Goal: Task Accomplishment & Management: Manage account settings

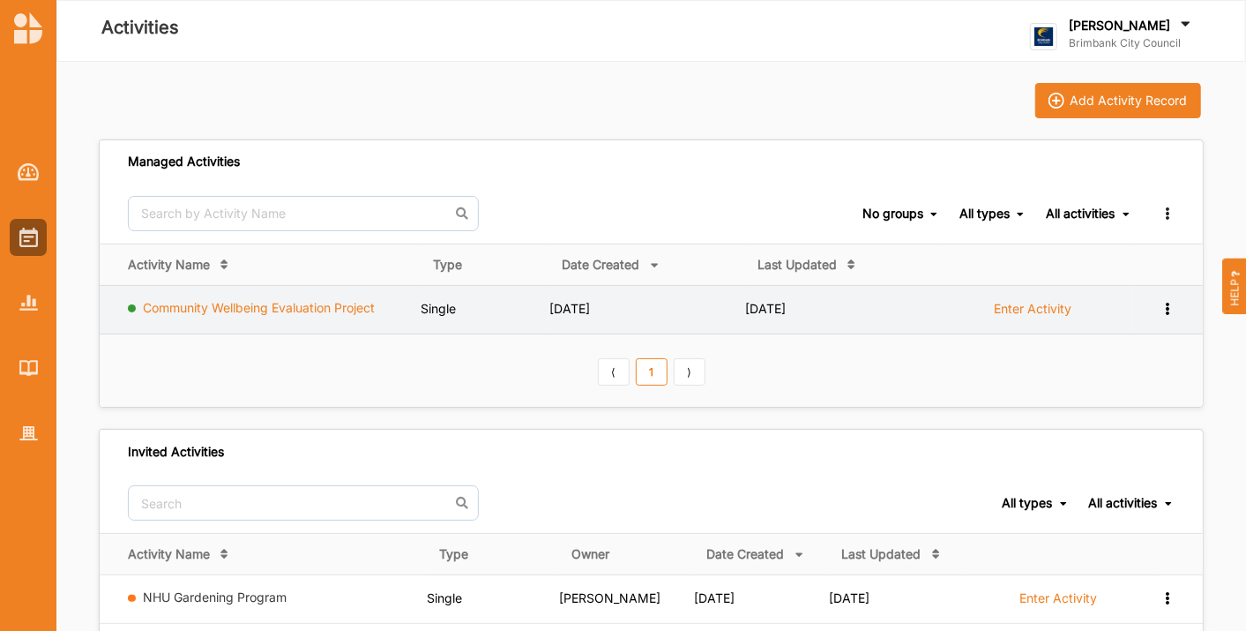
click at [333, 302] on link "Community Wellbeing Evaluation Project" at bounding box center [260, 307] width 232 height 15
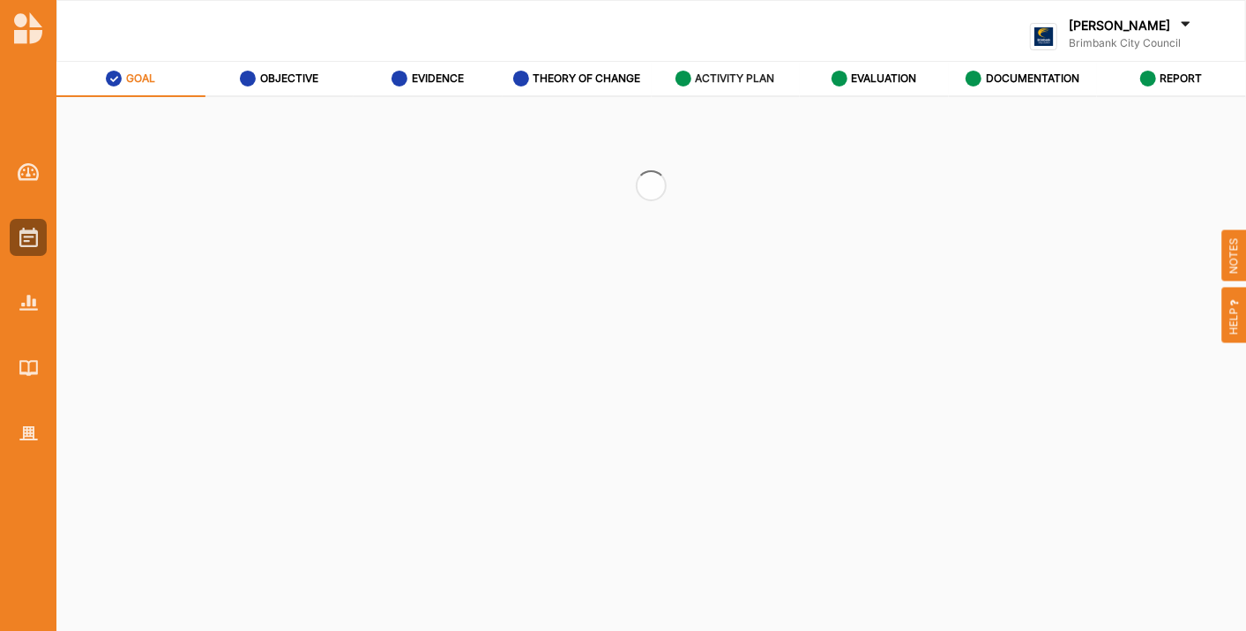
click at [751, 80] on label "ACTIVITY PLAN" at bounding box center [735, 78] width 79 height 14
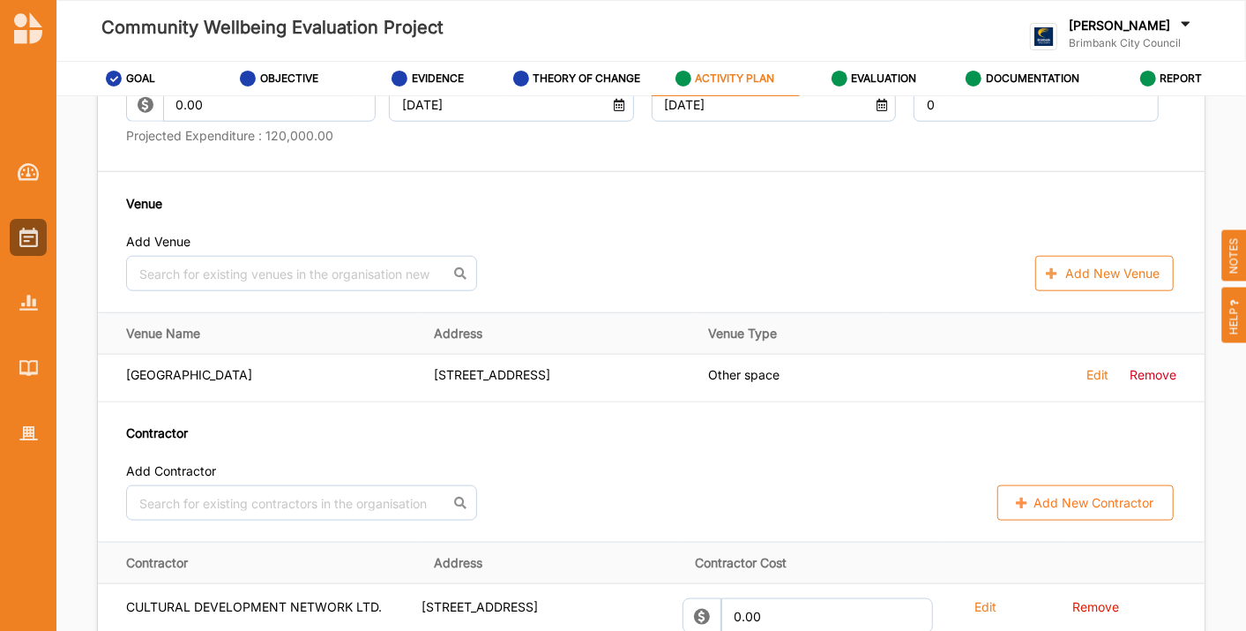
scroll to position [1176, 0]
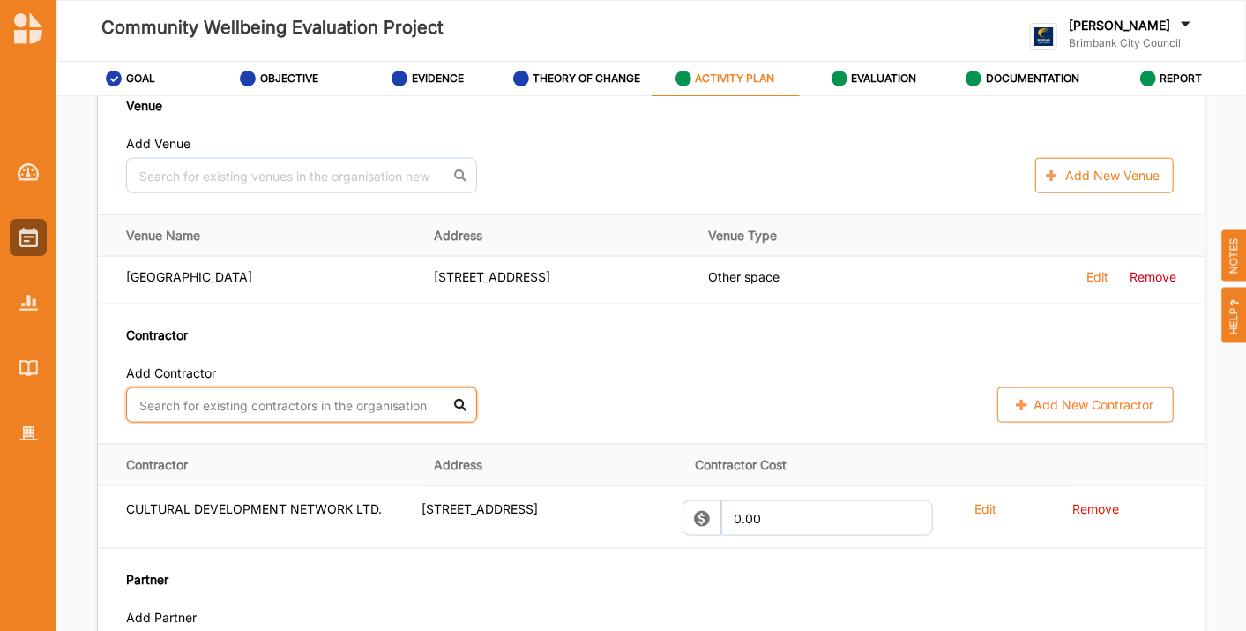
drag, startPoint x: 310, startPoint y: 402, endPoint x: 321, endPoint y: 390, distance: 16.3
click at [310, 400] on input "text" at bounding box center [301, 404] width 351 height 35
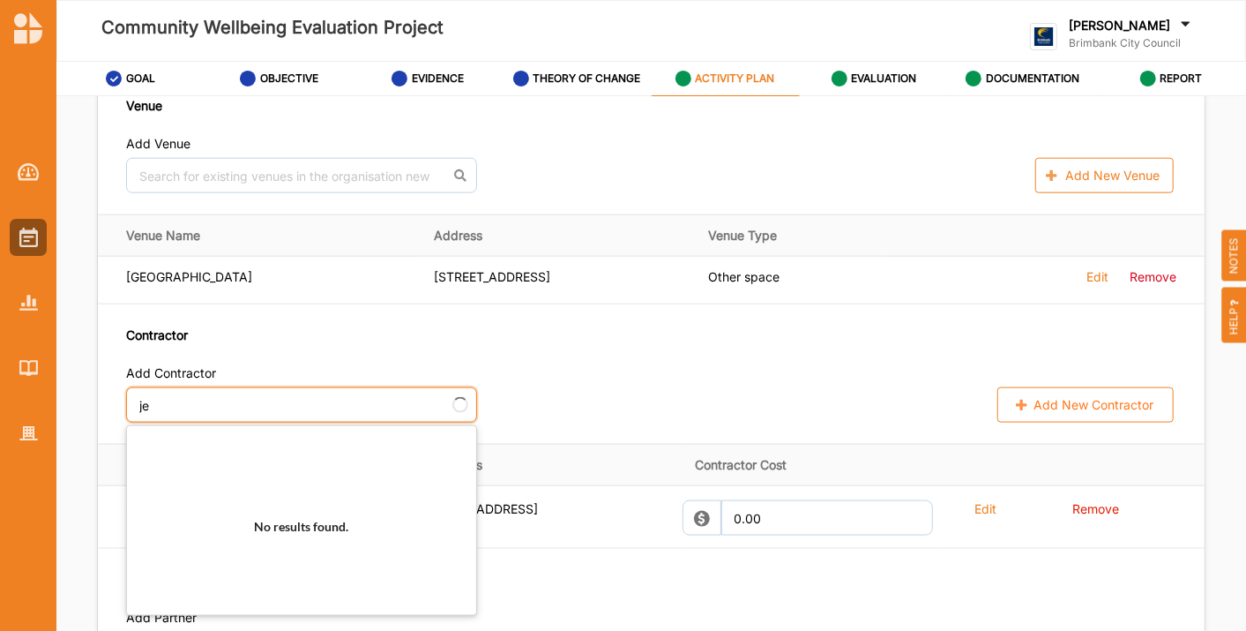
type input "jen"
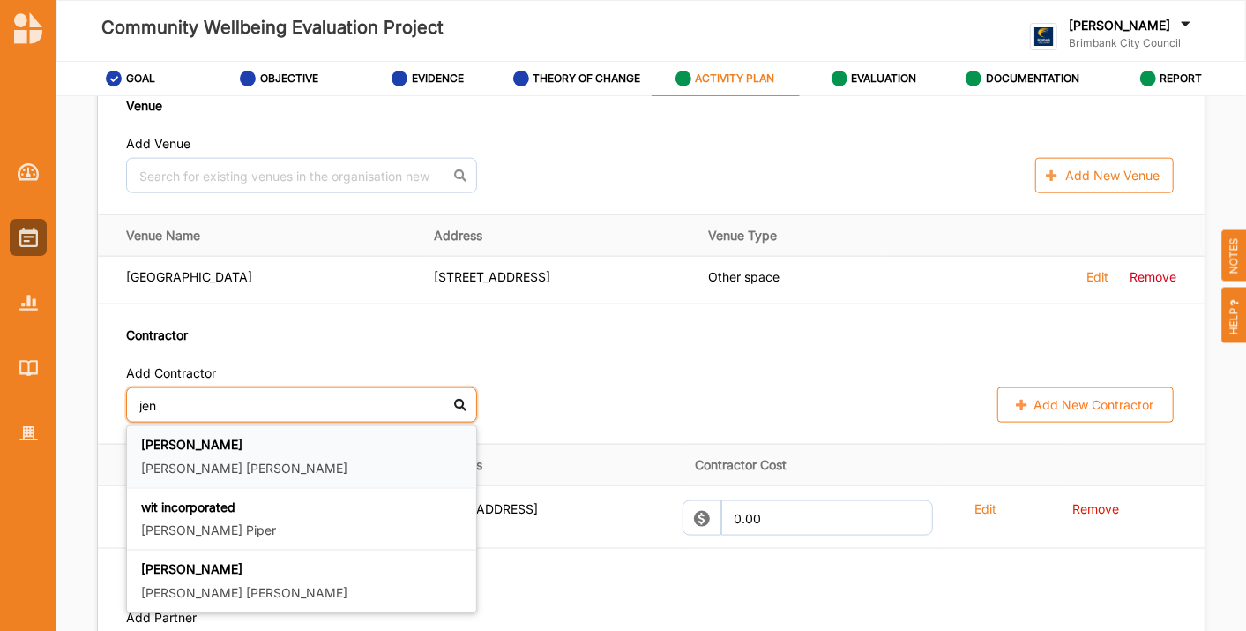
click at [322, 436] on div "[PERSON_NAME] [PERSON_NAME]" at bounding box center [301, 457] width 349 height 63
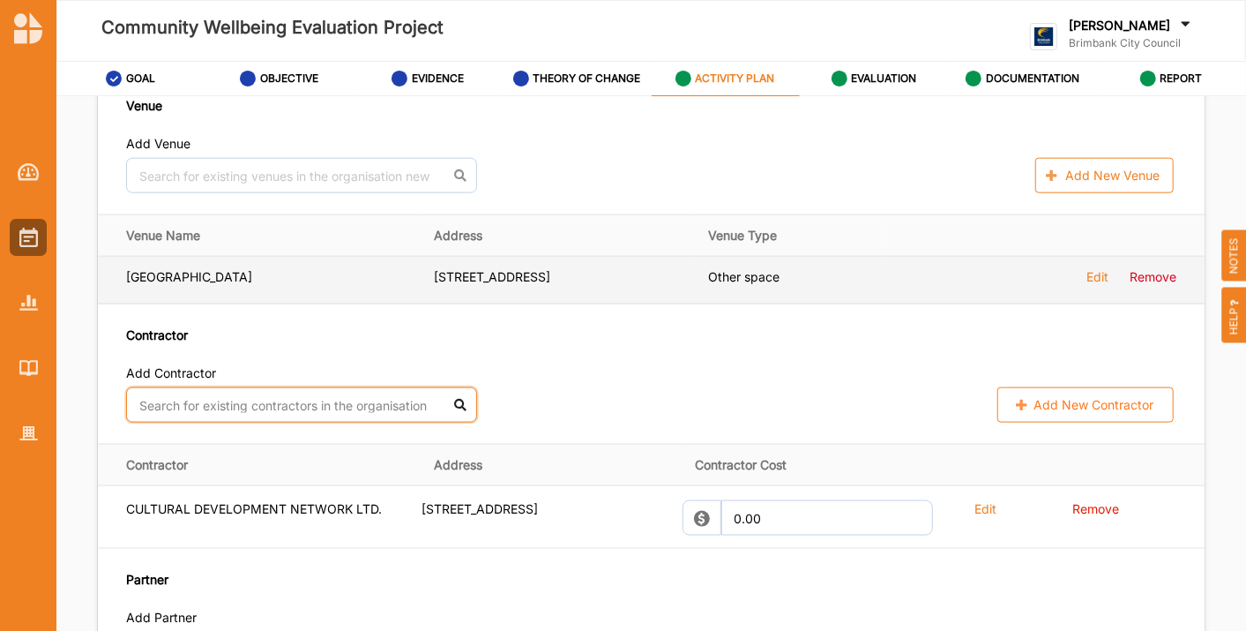
type input "j"
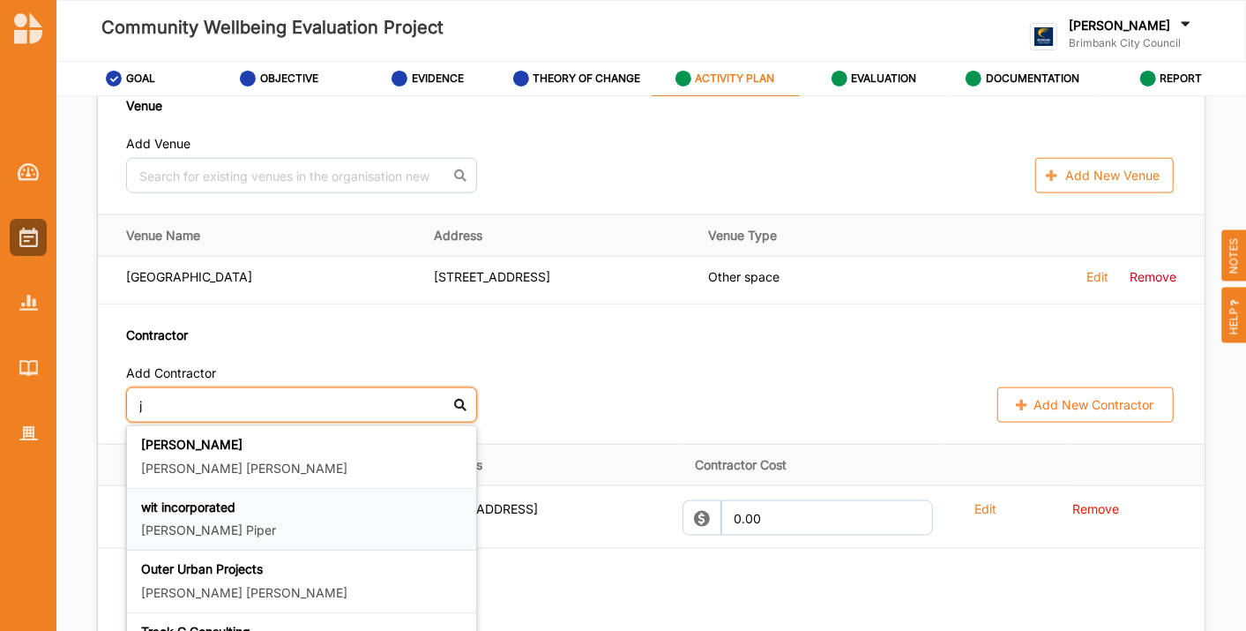
click at [213, 537] on p "[PERSON_NAME]" at bounding box center [301, 530] width 321 height 18
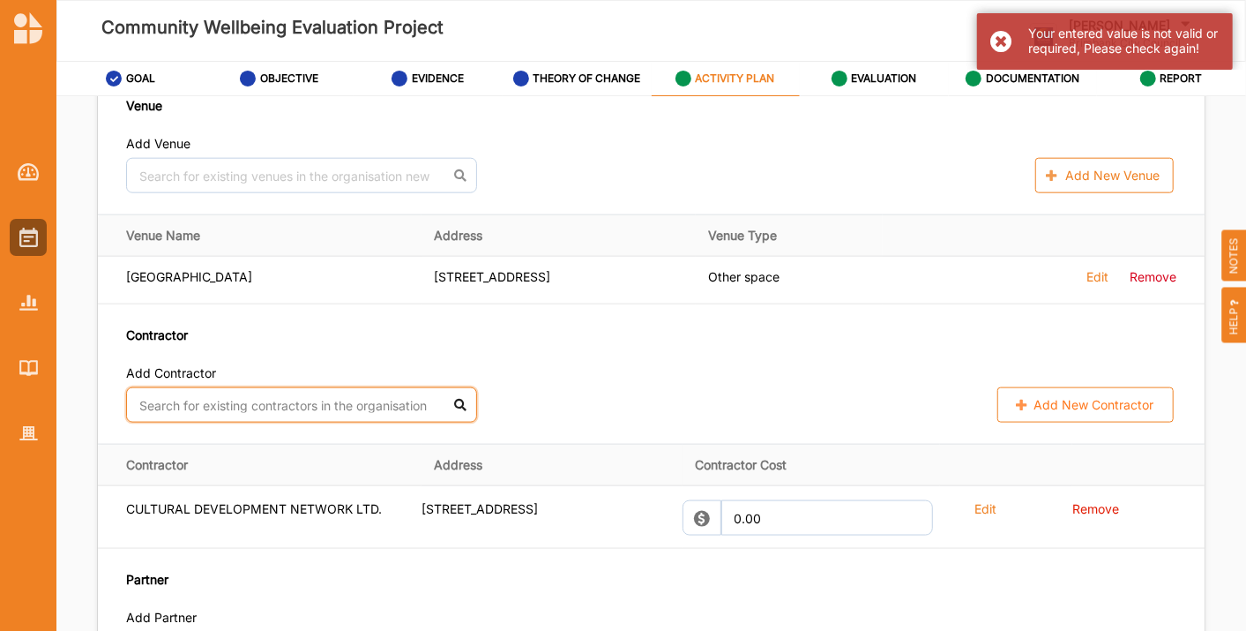
click at [430, 419] on input "text" at bounding box center [301, 404] width 351 height 35
type input "j"
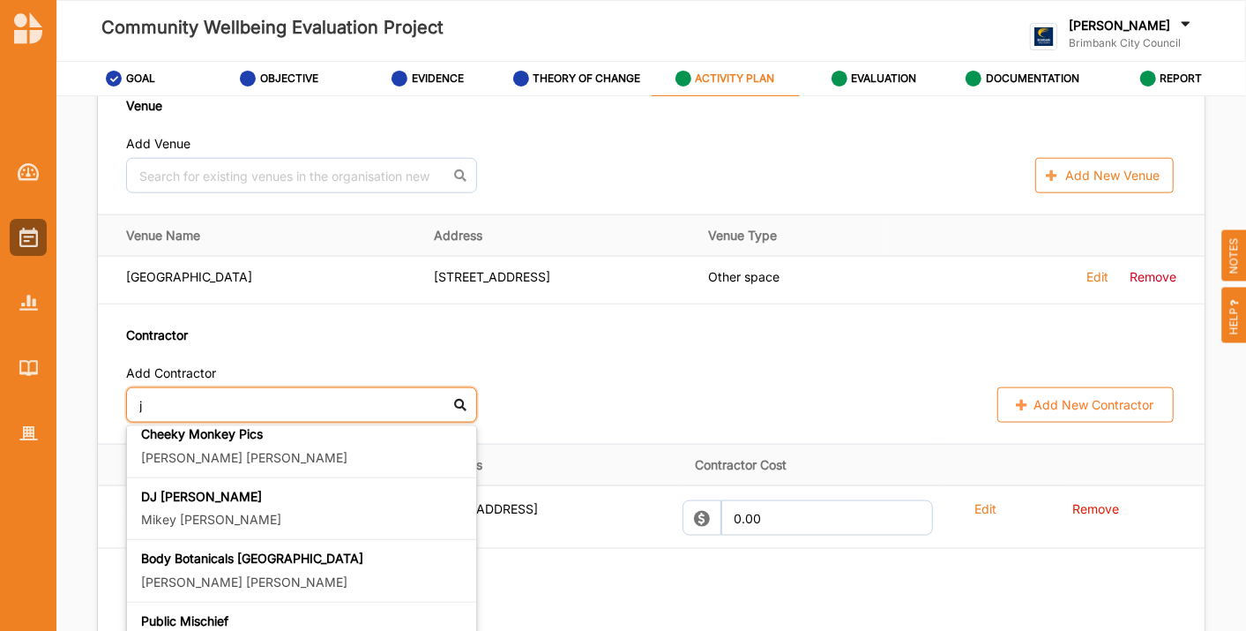
scroll to position [783, 0]
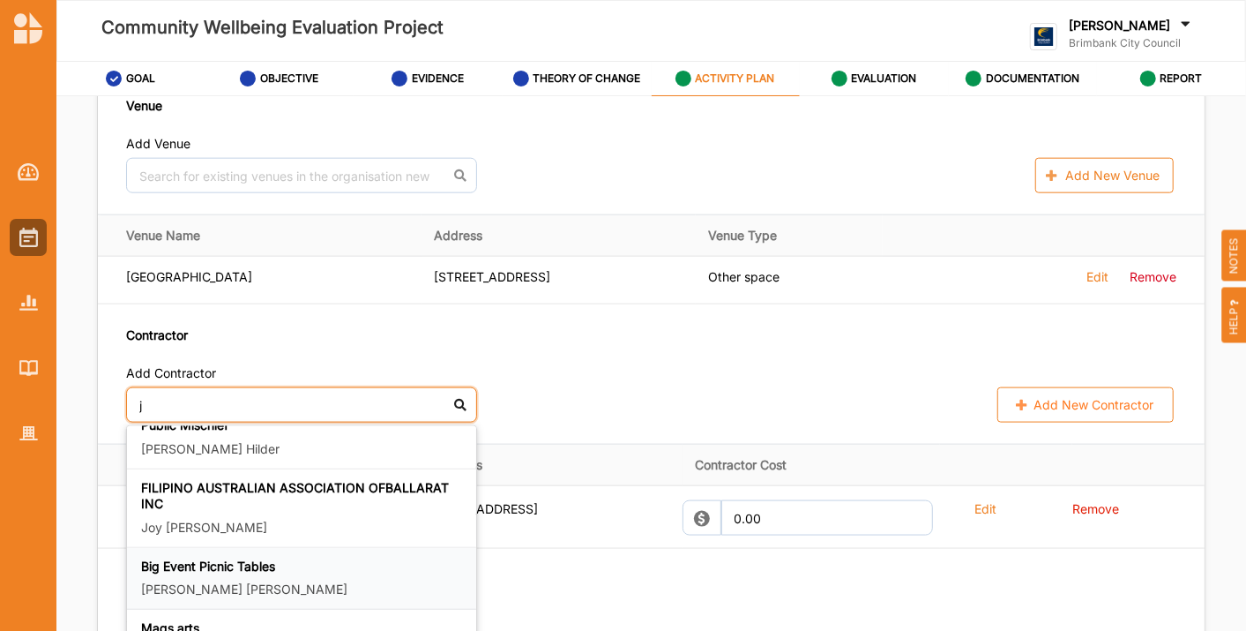
click at [347, 570] on div "Big Event Picnic Tables [PERSON_NAME]" at bounding box center [301, 578] width 321 height 41
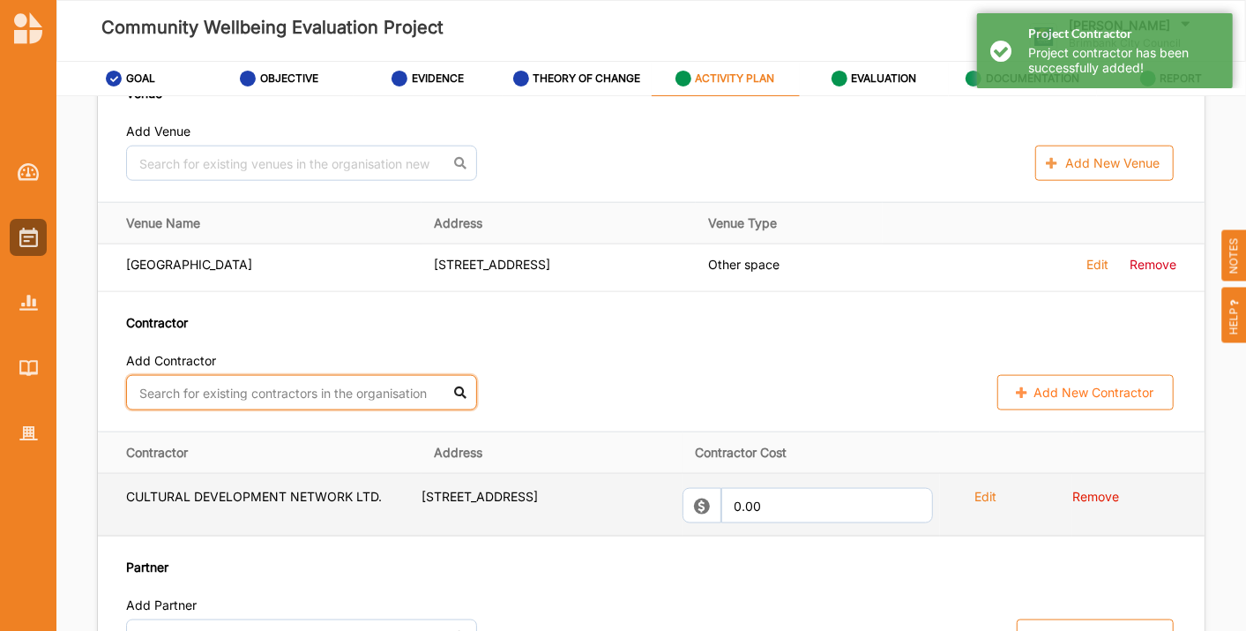
scroll to position [1176, 0]
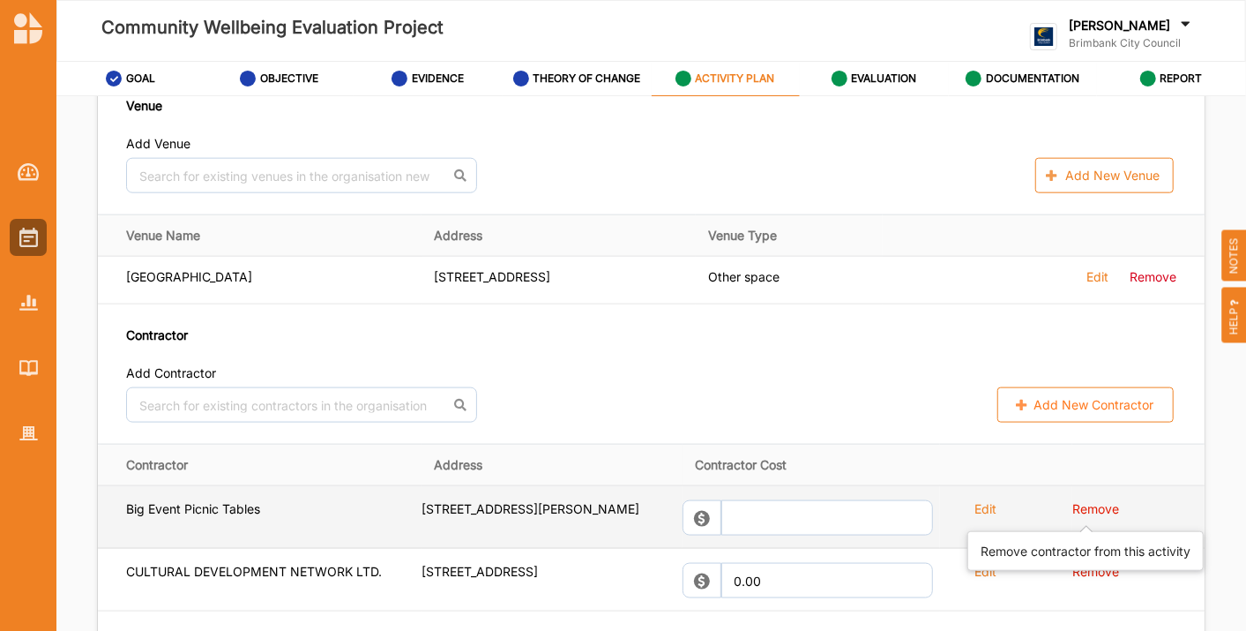
click at [1082, 515] on label "Remove" at bounding box center [1095, 509] width 47 height 16
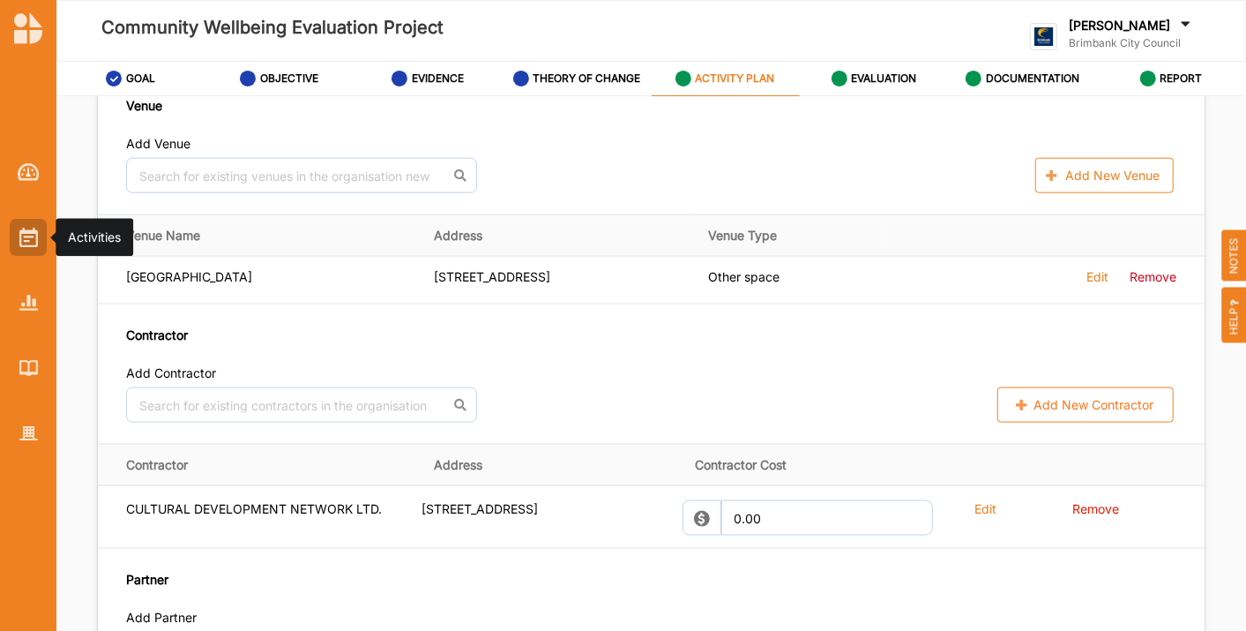
click at [27, 242] on img at bounding box center [28, 237] width 19 height 19
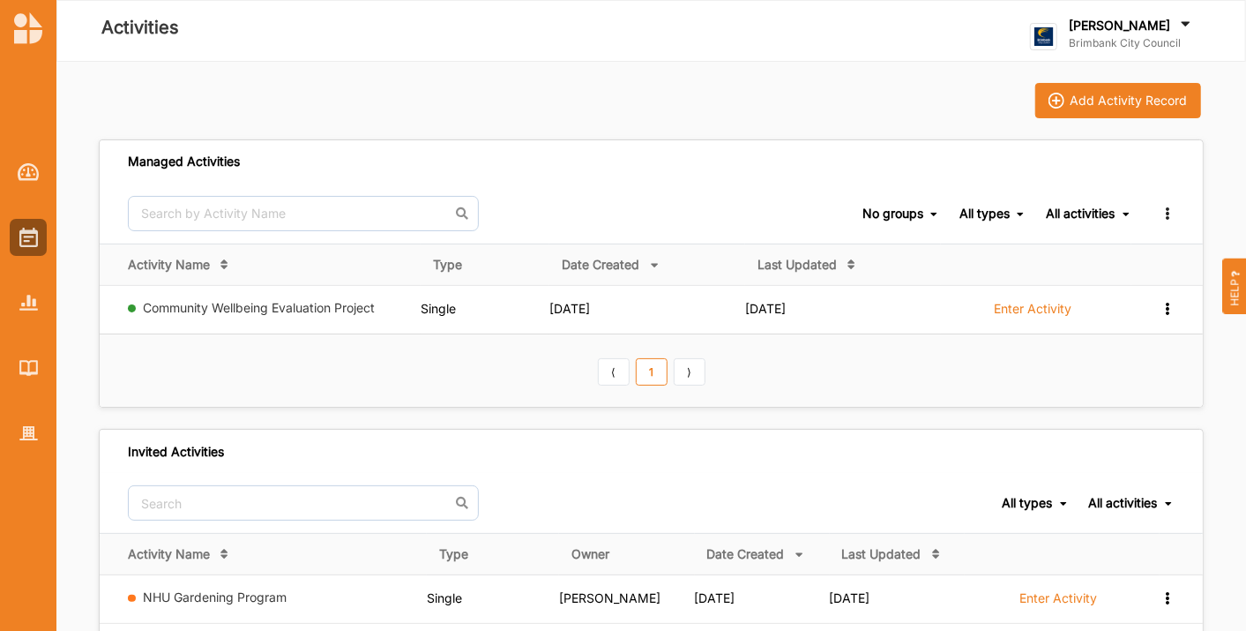
scroll to position [243, 0]
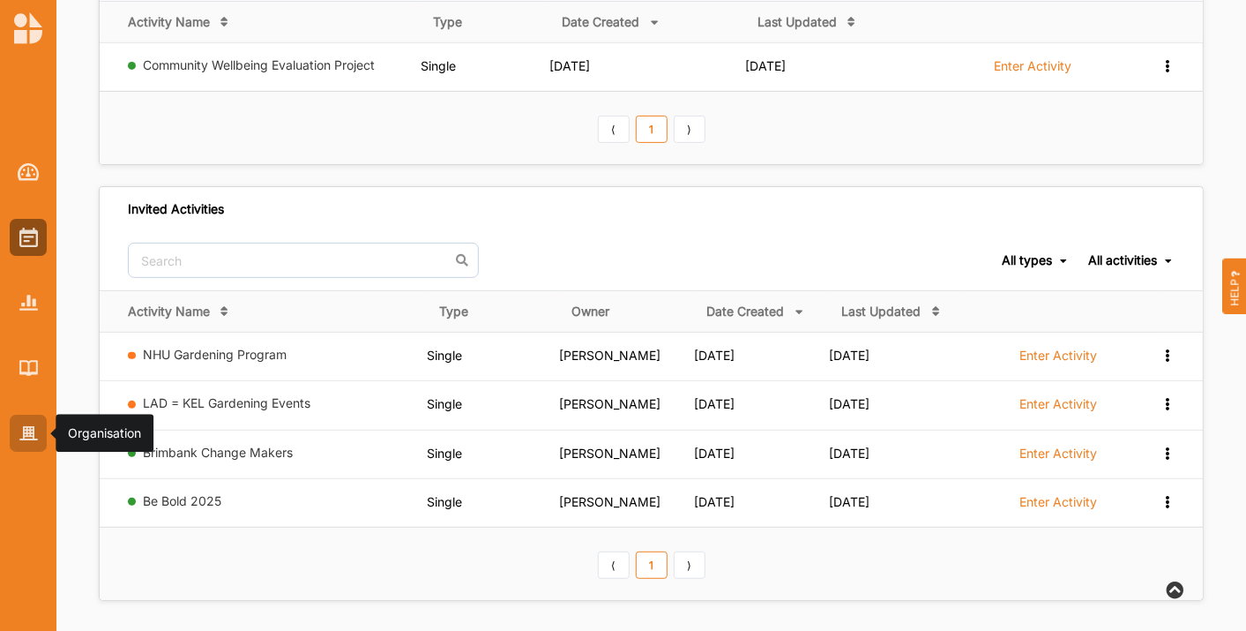
click at [18, 428] on div at bounding box center [28, 432] width 37 height 37
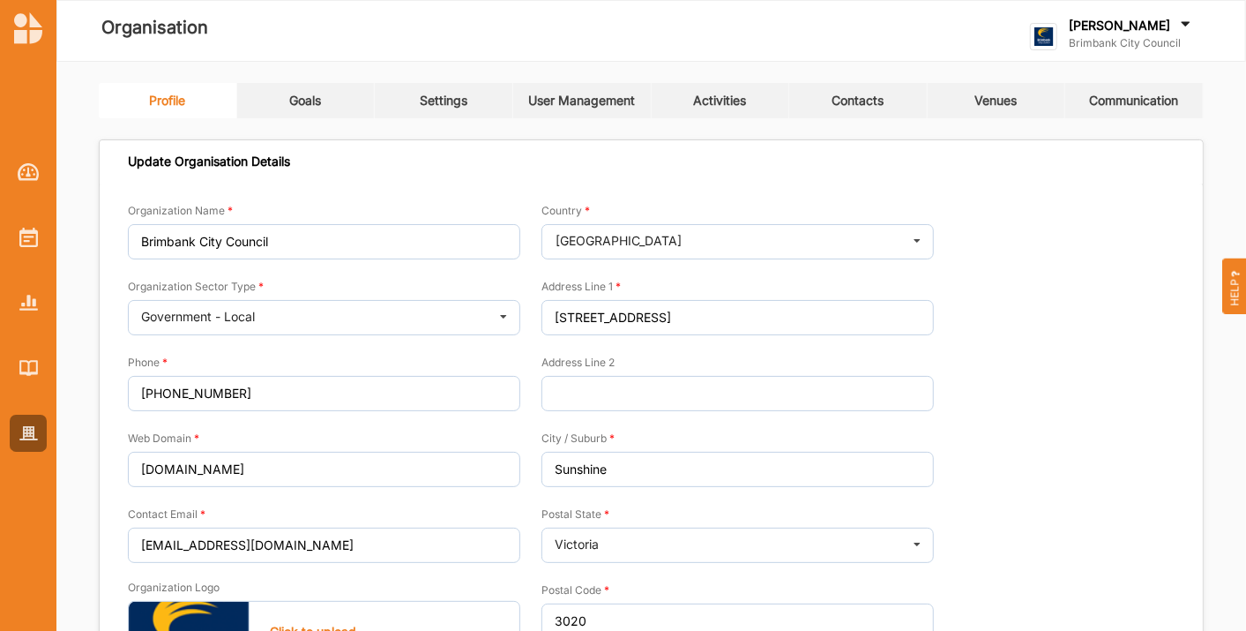
click at [850, 88] on link "Contacts" at bounding box center [858, 100] width 138 height 35
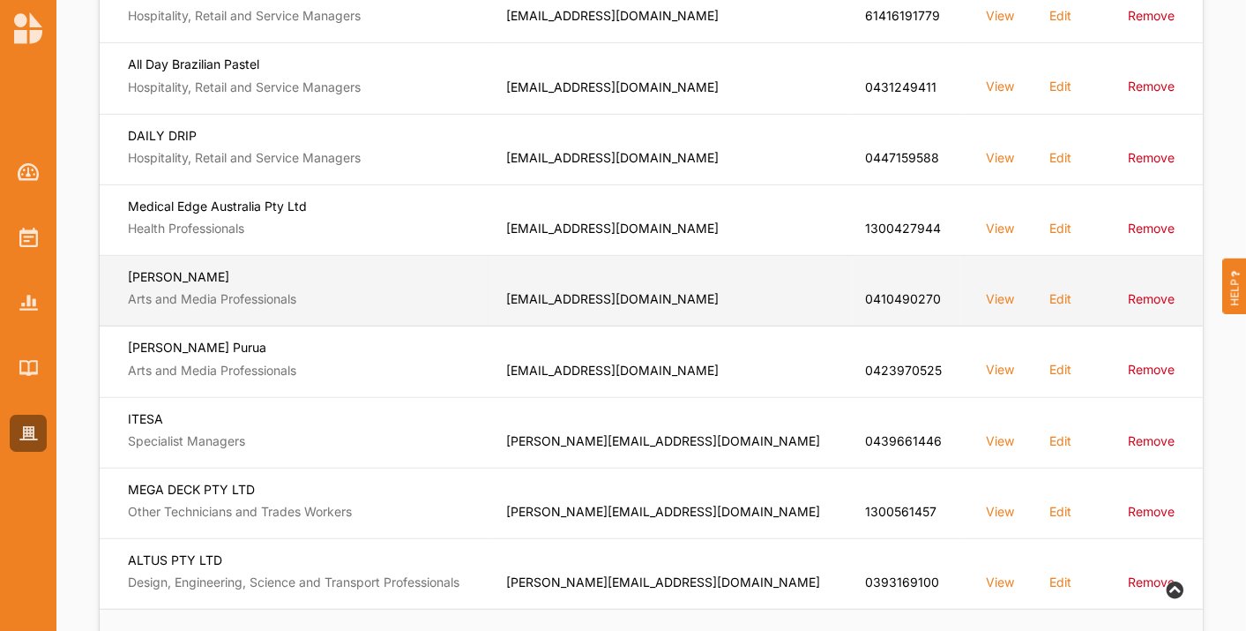
scroll to position [474, 0]
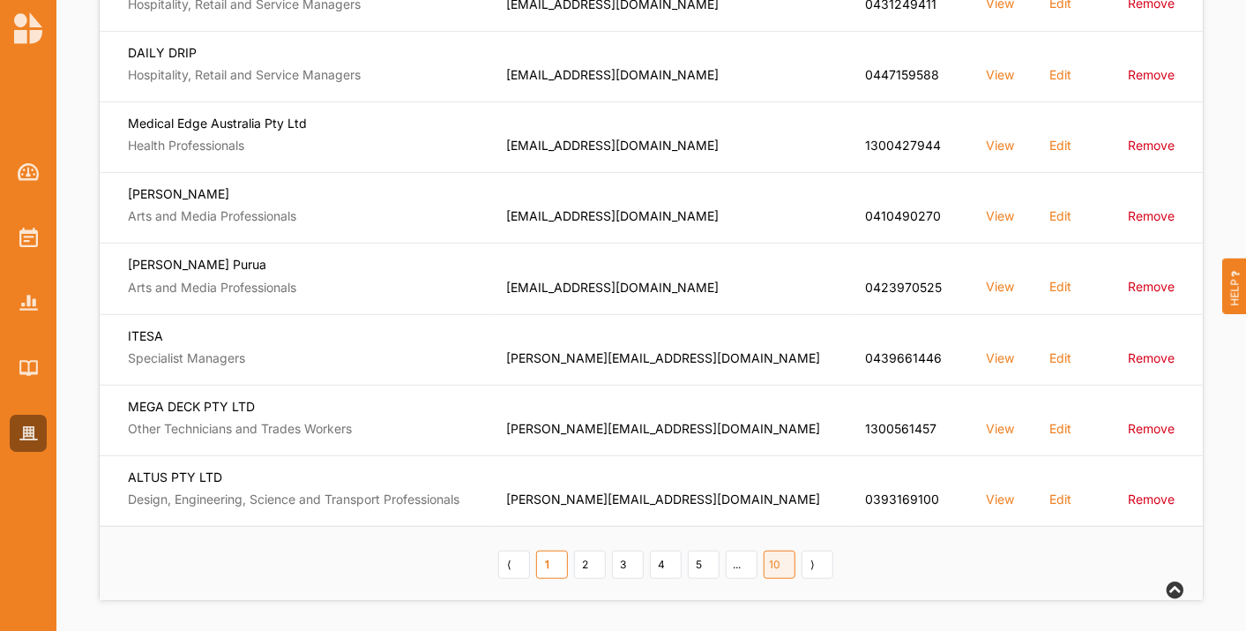
click at [777, 553] on link "10" at bounding box center [780, 564] width 32 height 28
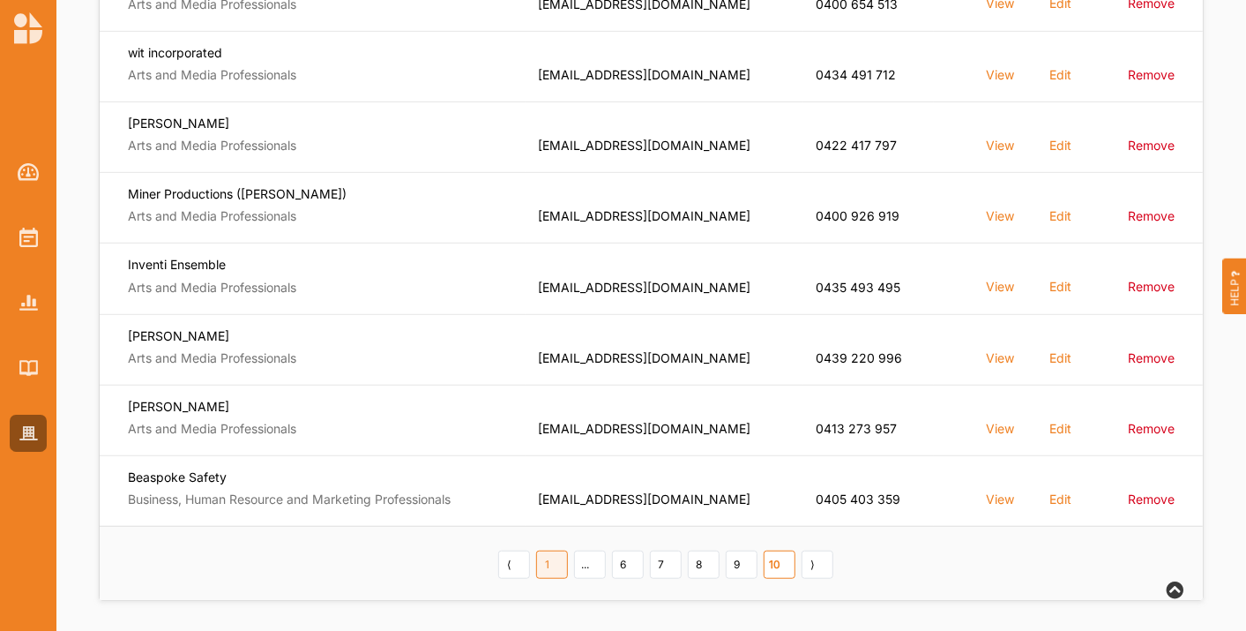
click at [554, 564] on link "1" at bounding box center [552, 564] width 32 height 28
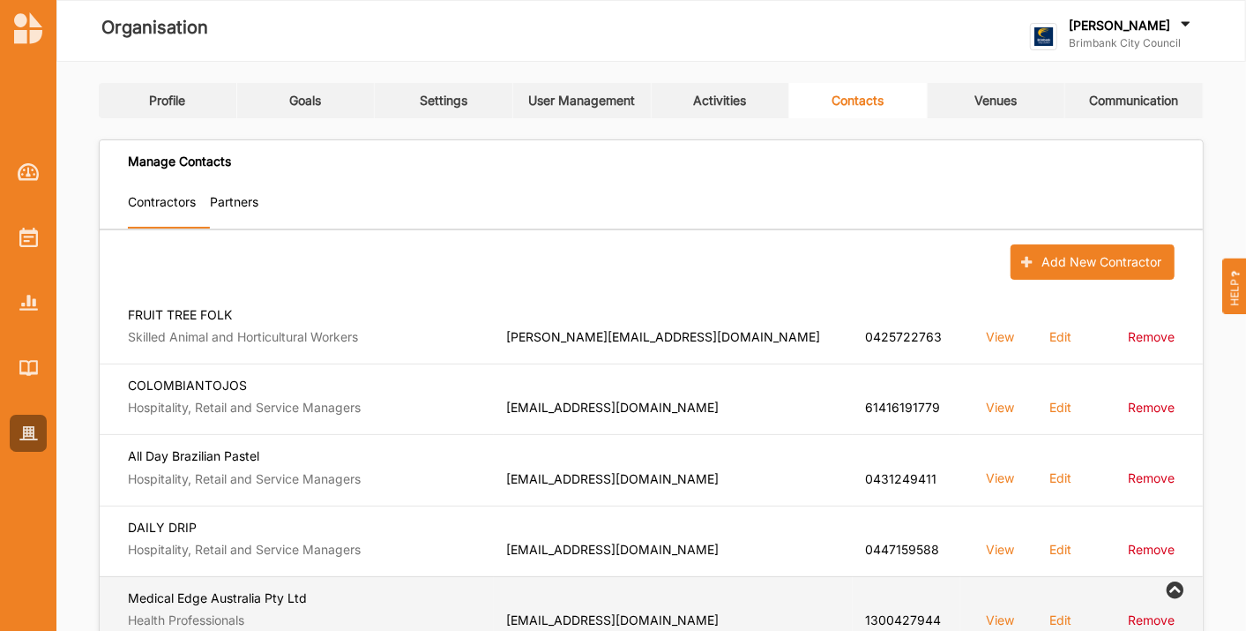
scroll to position [392, 0]
